Goal: Task Accomplishment & Management: Use online tool/utility

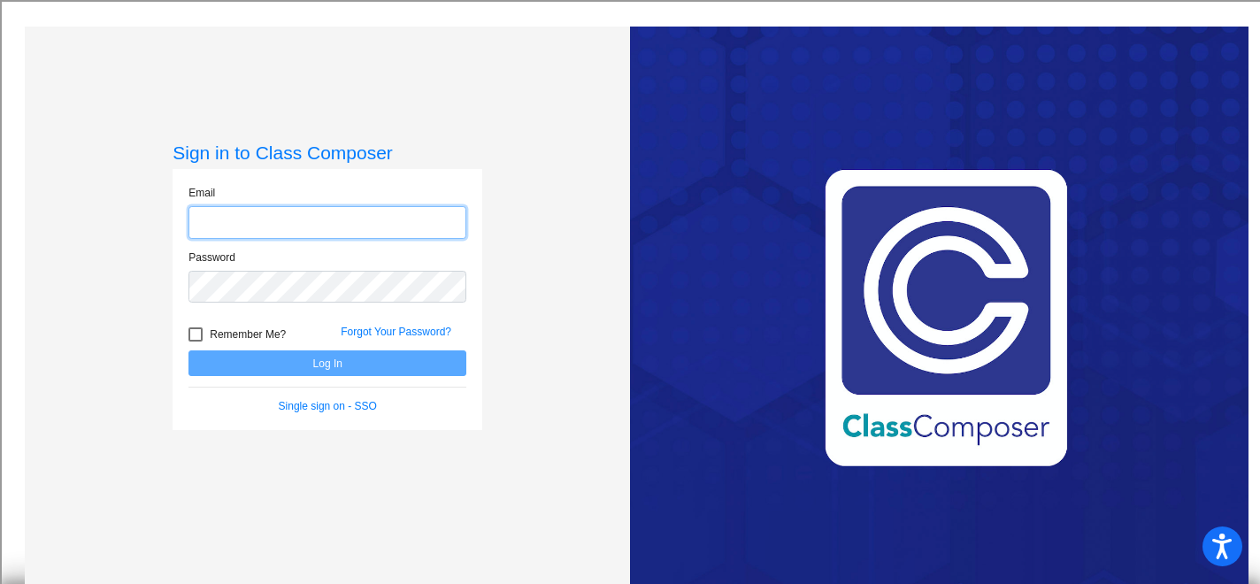
type input "[PERSON_NAME][EMAIL_ADDRESS][DOMAIN_NAME]"
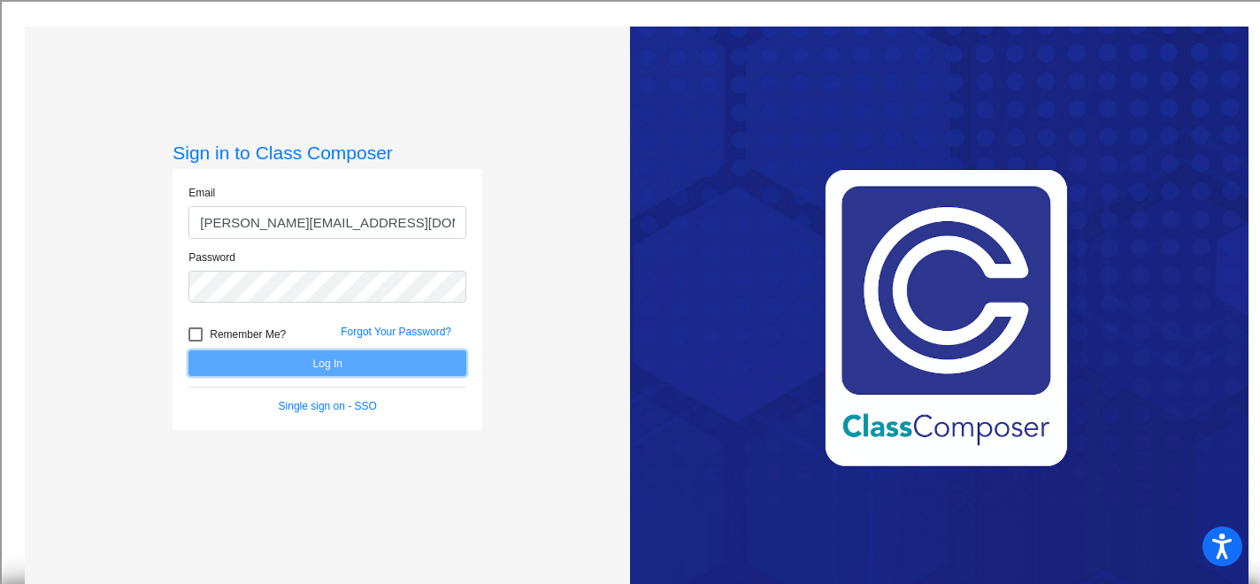
click at [346, 366] on button "Log In" at bounding box center [328, 363] width 278 height 26
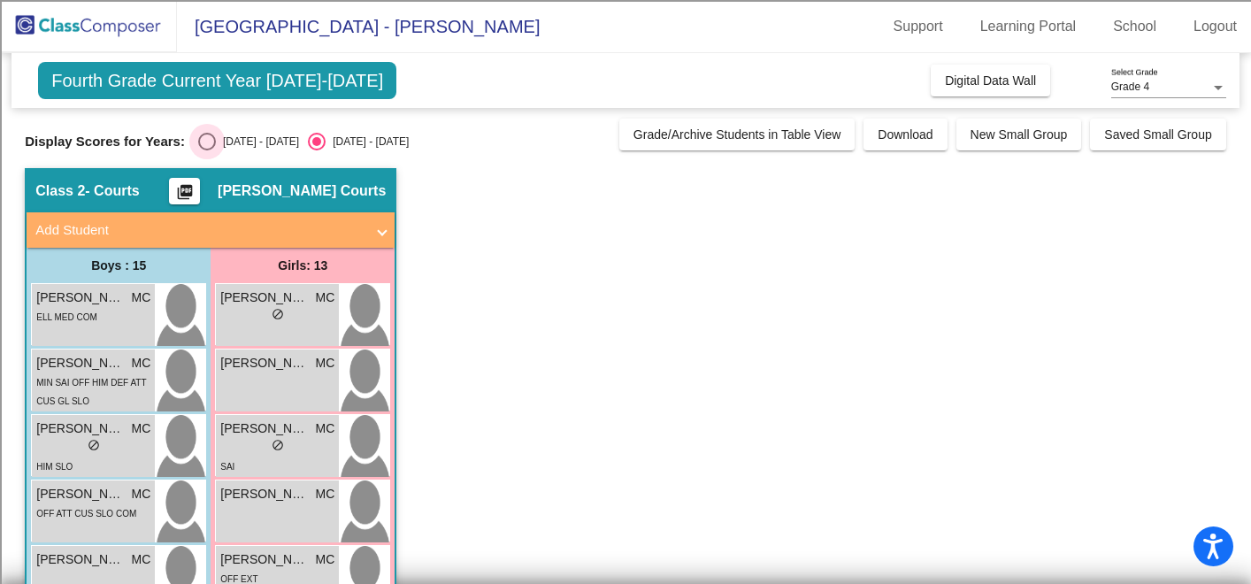
click at [198, 145] on div "Select an option" at bounding box center [207, 142] width 18 height 18
click at [206, 150] on input "[DATE] - [DATE]" at bounding box center [206, 150] width 1 height 1
radio input "true"
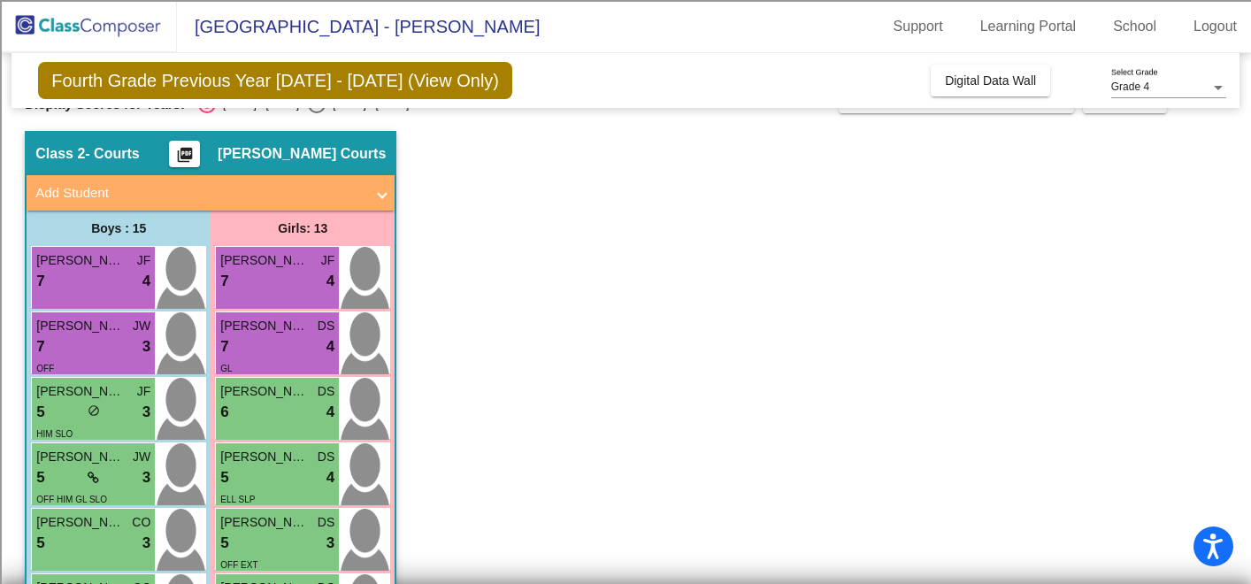
scroll to position [47, 0]
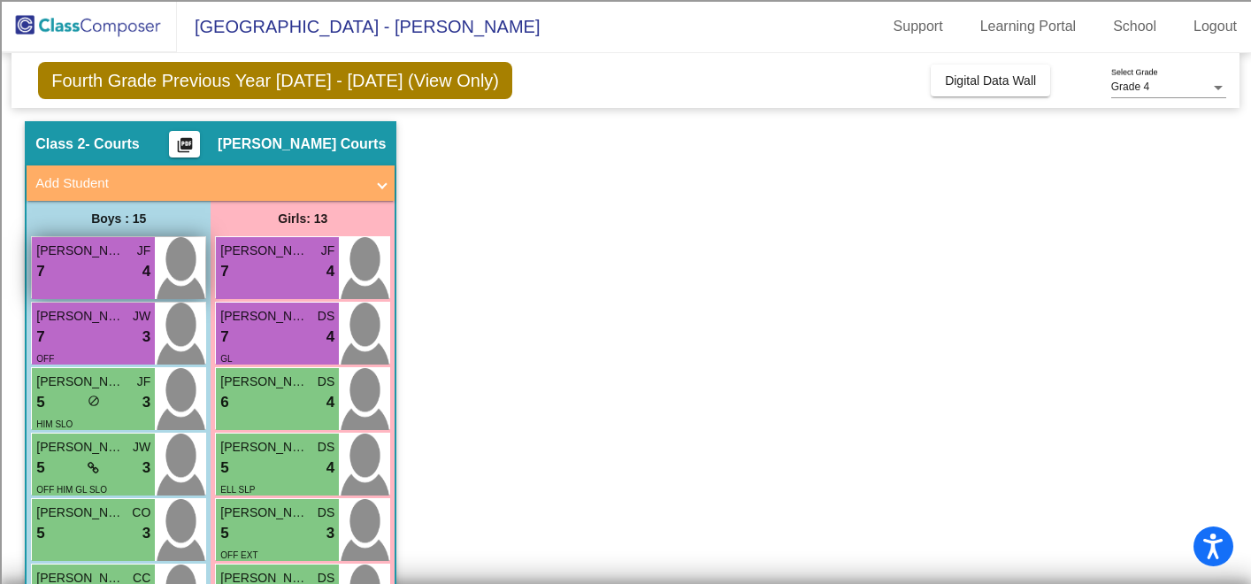
click at [95, 265] on div "7 lock do_not_disturb_alt 4" at bounding box center [93, 271] width 114 height 23
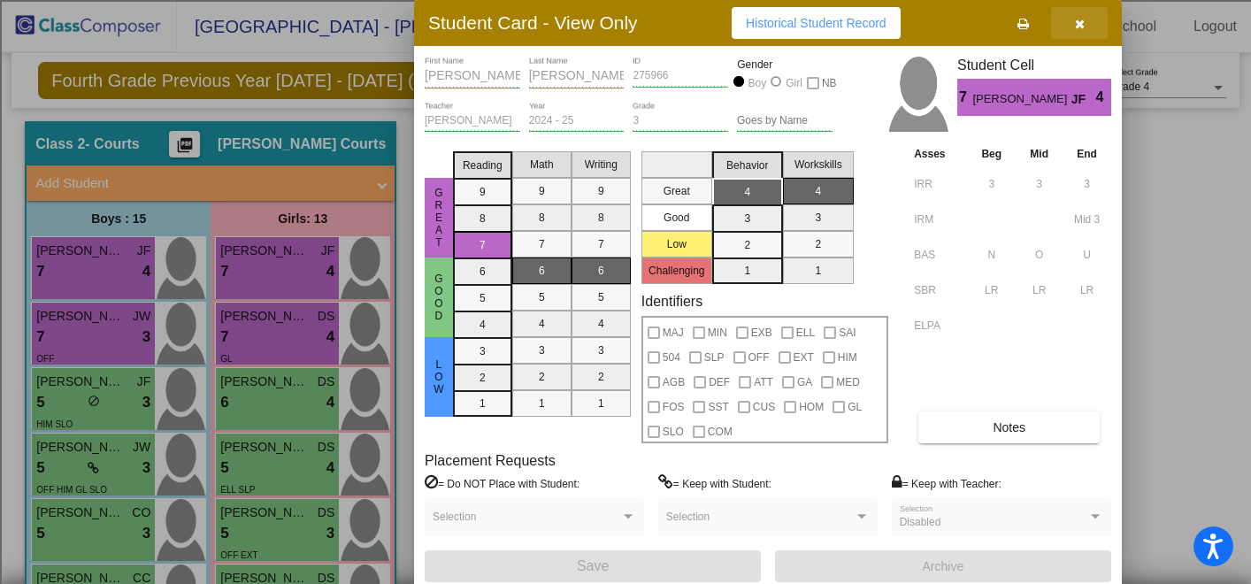
click at [1079, 28] on icon "button" at bounding box center [1080, 24] width 10 height 12
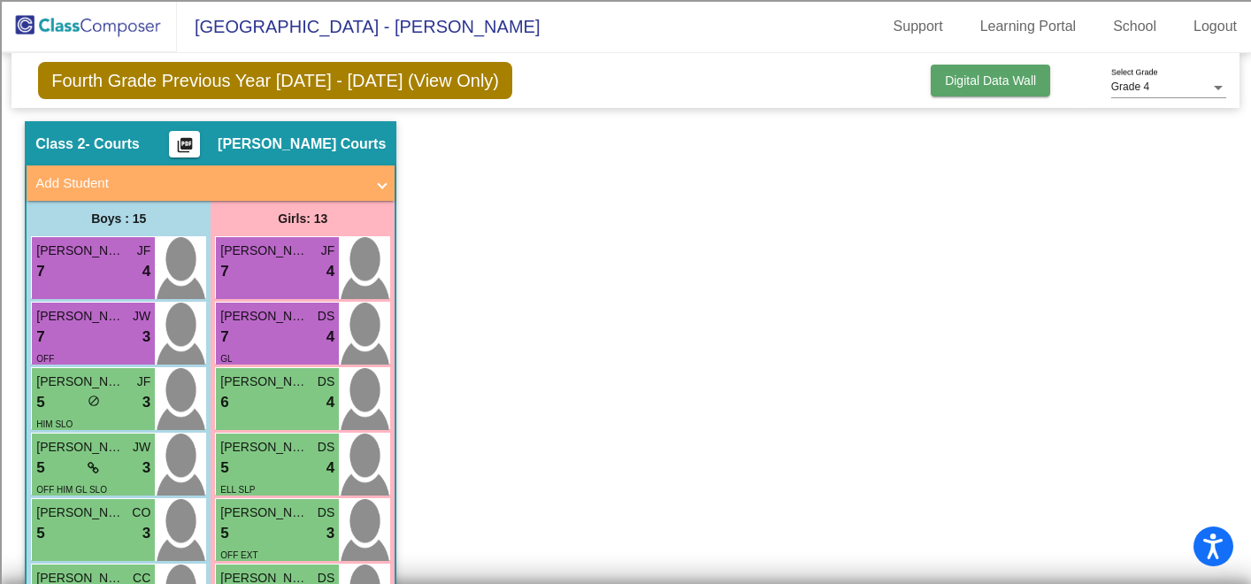
click at [994, 75] on span "Digital Data Wall" at bounding box center [990, 80] width 91 height 14
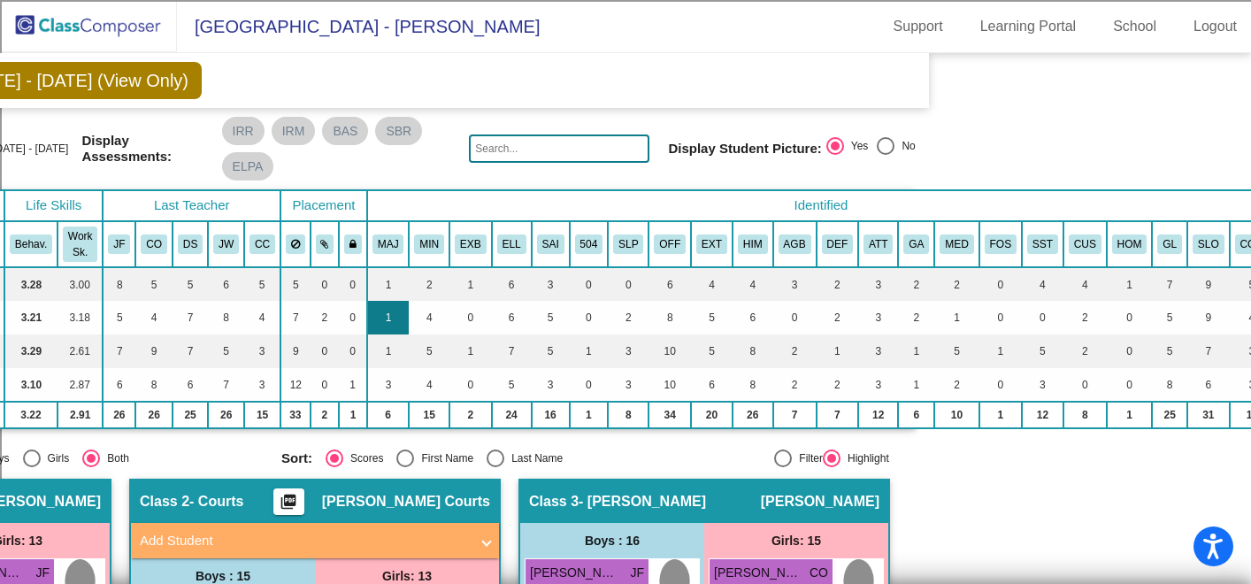
scroll to position [0, 311]
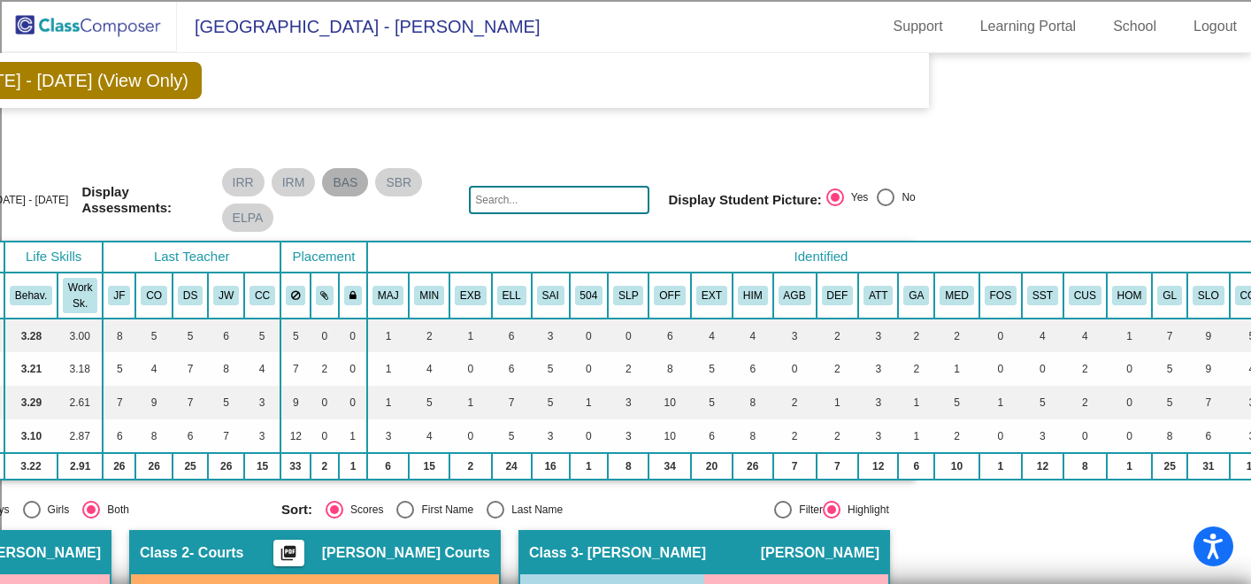
click at [335, 176] on mat-chip "BAS" at bounding box center [345, 182] width 46 height 28
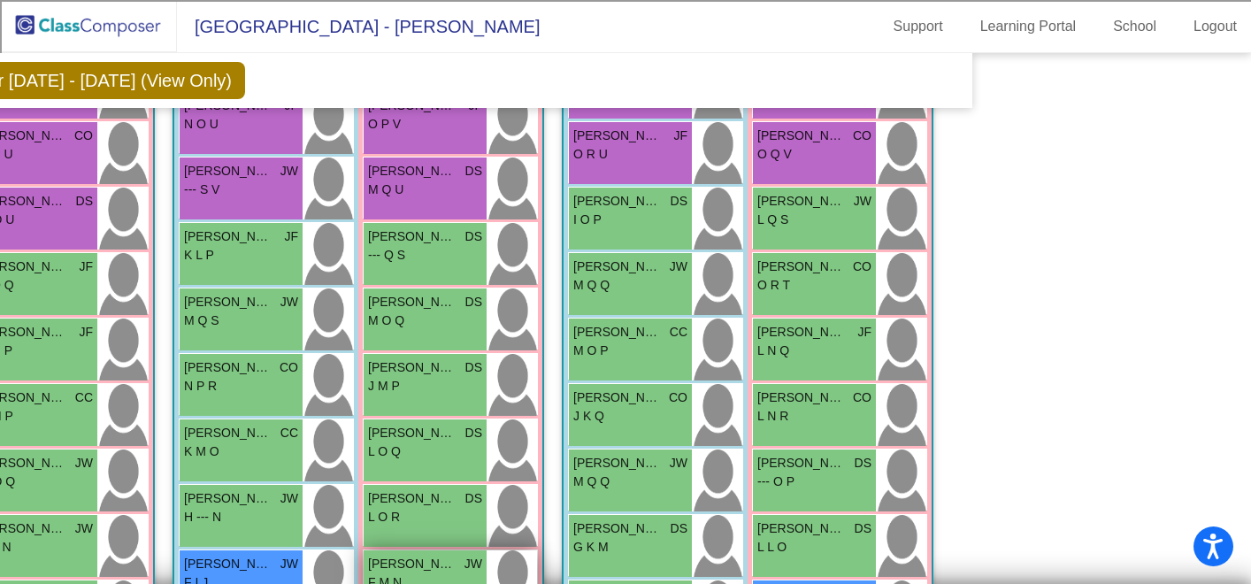
scroll to position [566, 267]
